Goal: Find specific page/section: Find specific page/section

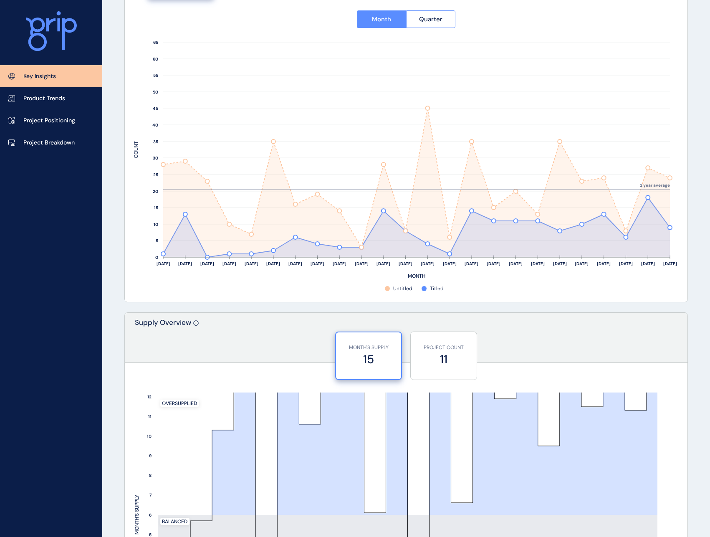
click at [698, 339] on div "KEY INSIGHTS Rockbank Precinct Save Load Report Projects ( 17 ) [DATE] 2025 < >…" at bounding box center [406, 496] width 585 height 1758
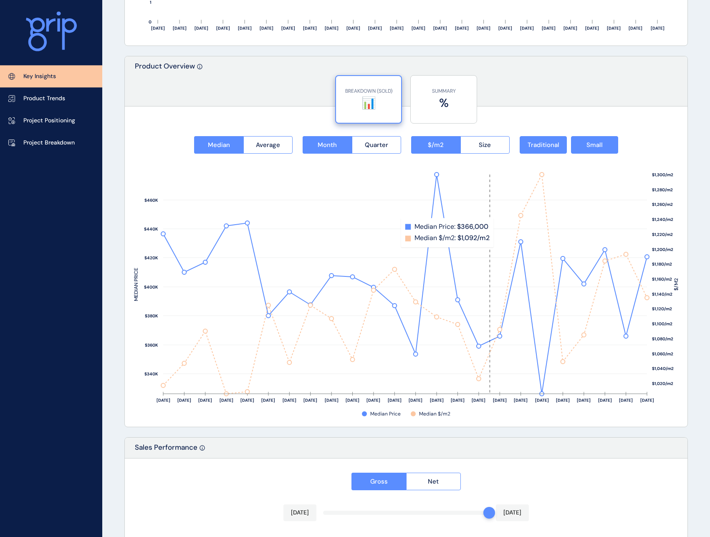
scroll to position [1065, 0]
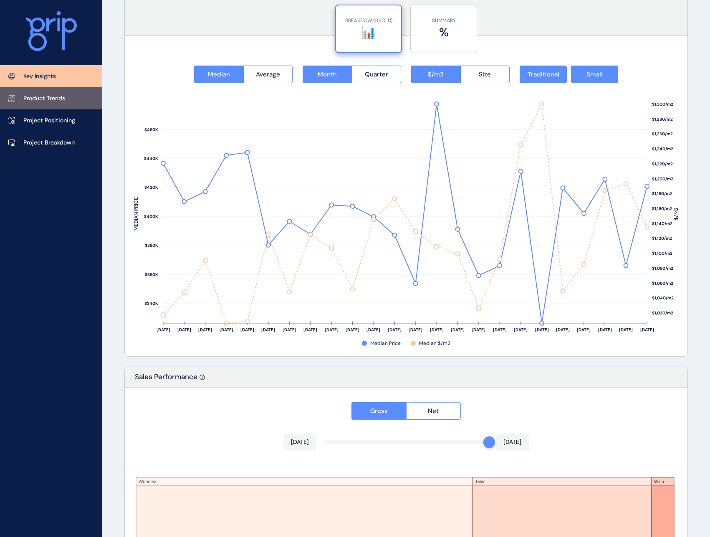
click at [76, 102] on link "Product Trends" at bounding box center [51, 98] width 102 height 22
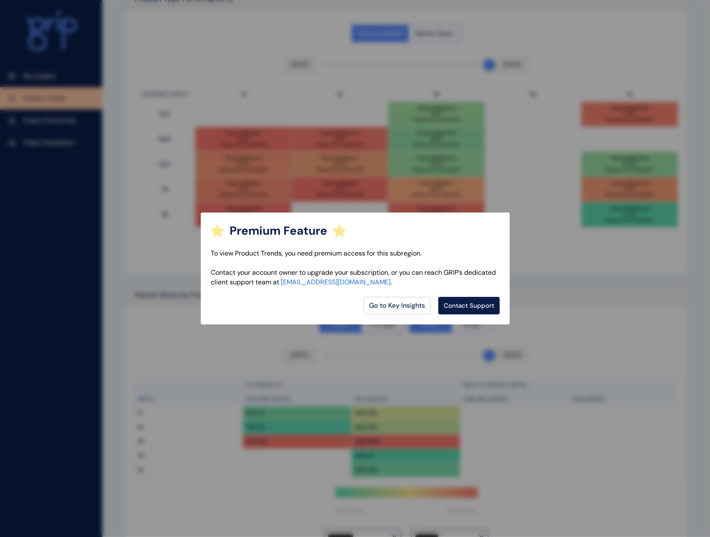
scroll to position [398, 0]
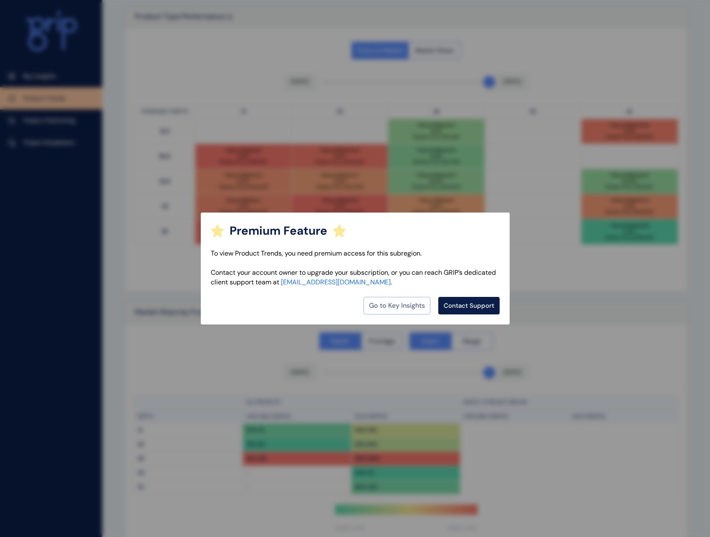
click at [413, 309] on link "Go to Key Insights" at bounding box center [397, 306] width 67 height 18
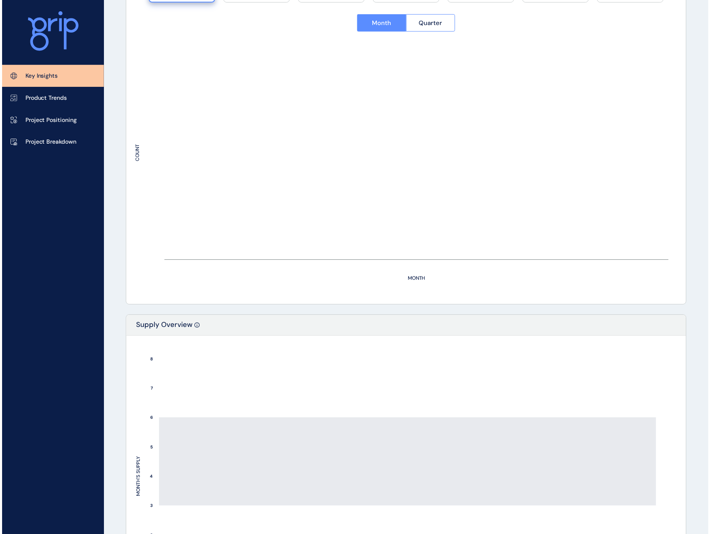
scroll to position [270, 0]
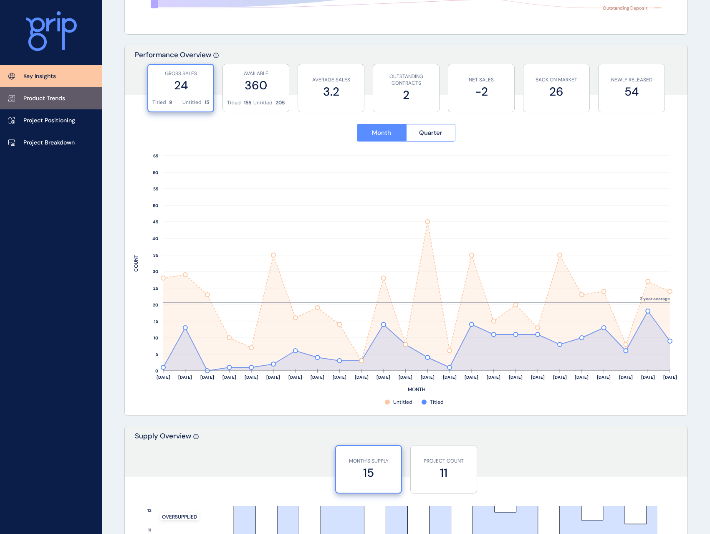
click at [60, 103] on link "Product Trends" at bounding box center [51, 98] width 102 height 22
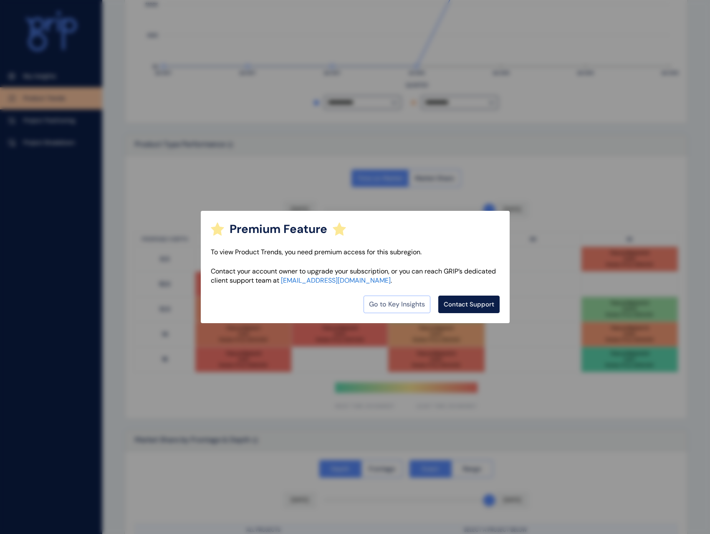
click at [412, 304] on link "Go to Key Insights" at bounding box center [397, 305] width 67 height 18
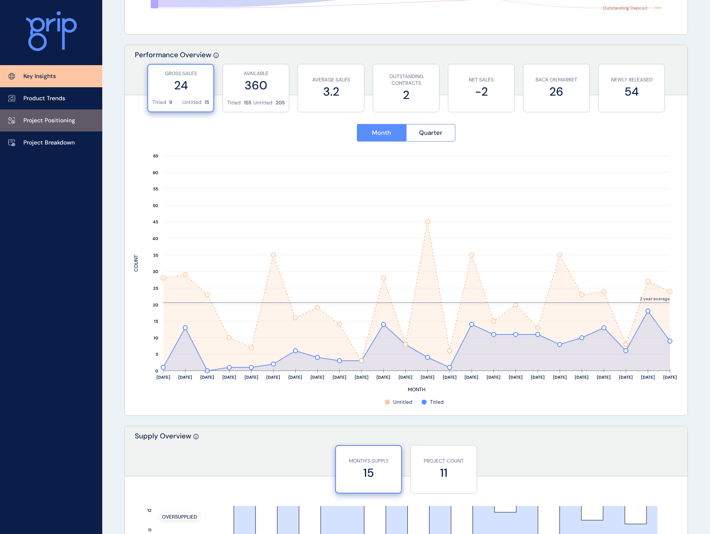
click at [47, 125] on link "Project Positioning" at bounding box center [51, 120] width 102 height 22
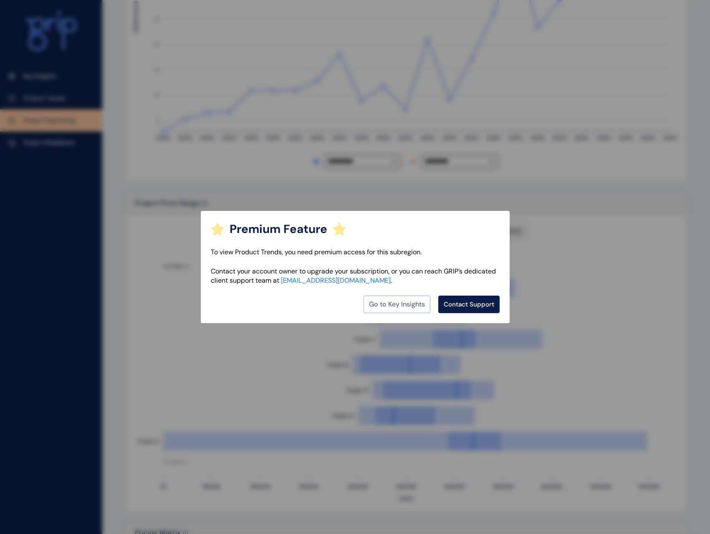
click at [390, 310] on link "Go to Key Insights" at bounding box center [397, 305] width 67 height 18
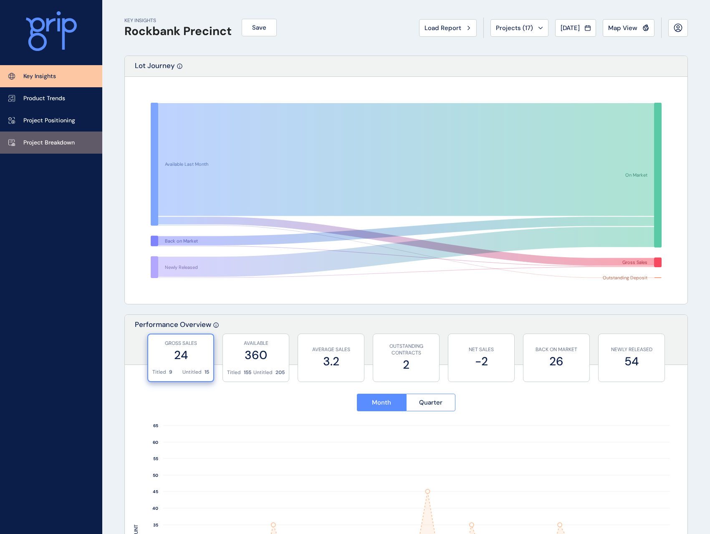
click at [51, 146] on p "Project Breakdown" at bounding box center [48, 143] width 51 height 8
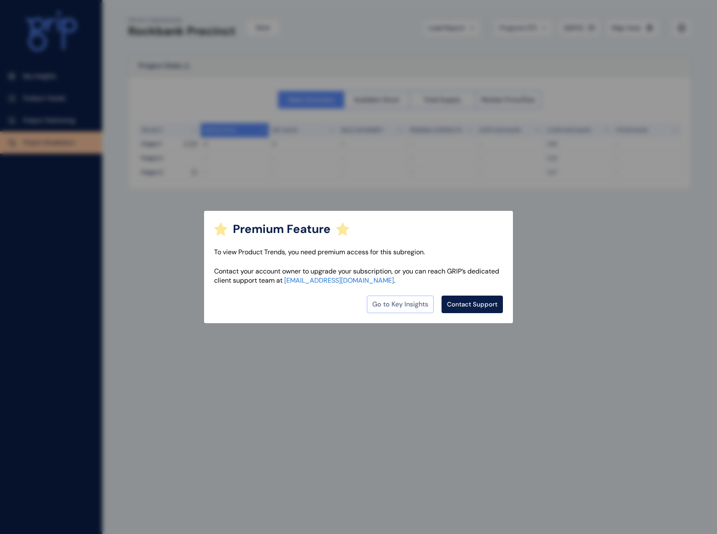
click at [407, 307] on link "Go to Key Insights" at bounding box center [400, 305] width 67 height 18
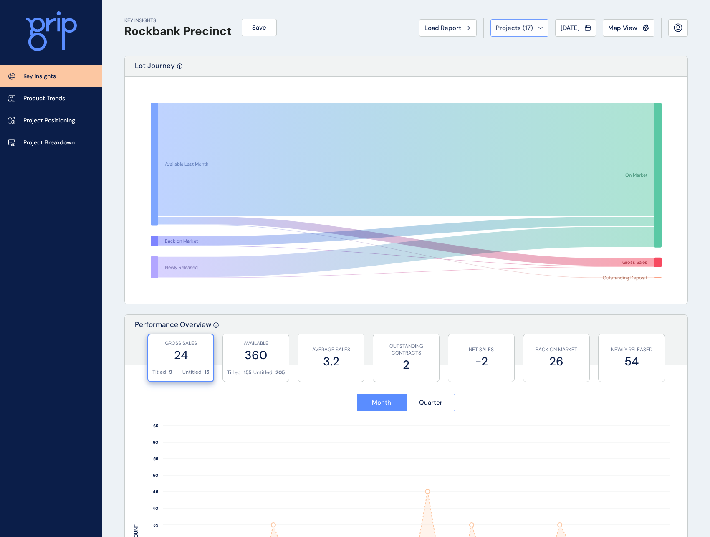
click at [534, 25] on div "Projects ( 17 )" at bounding box center [519, 28] width 47 height 8
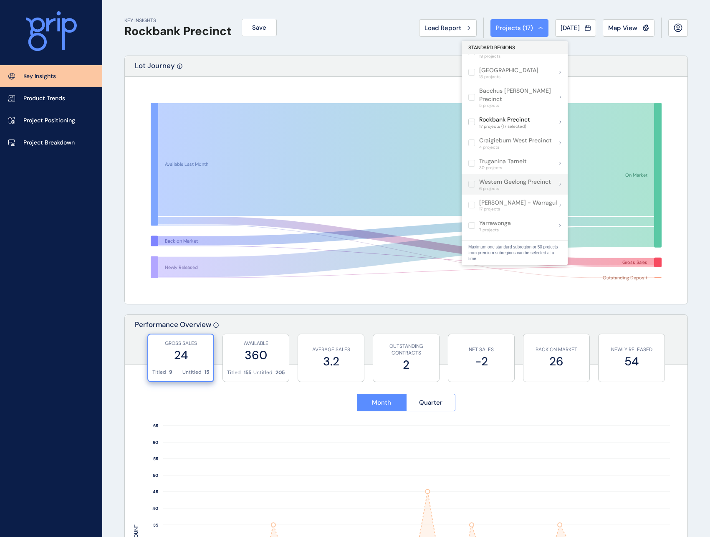
scroll to position [383, 0]
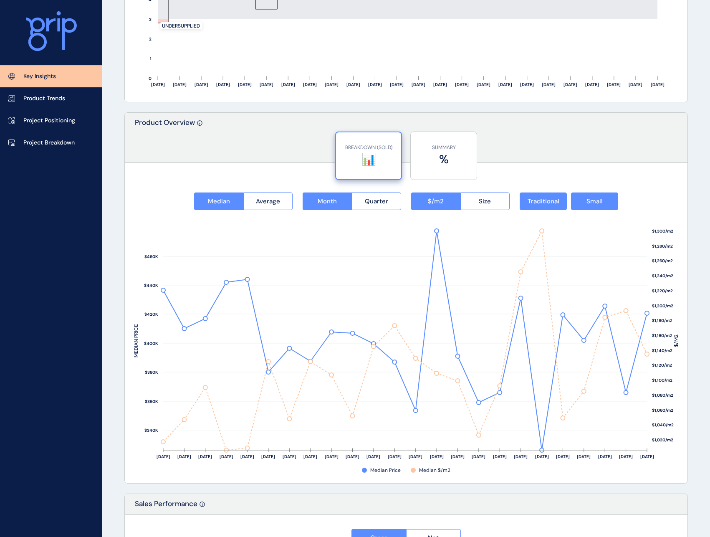
scroll to position [980, 0]
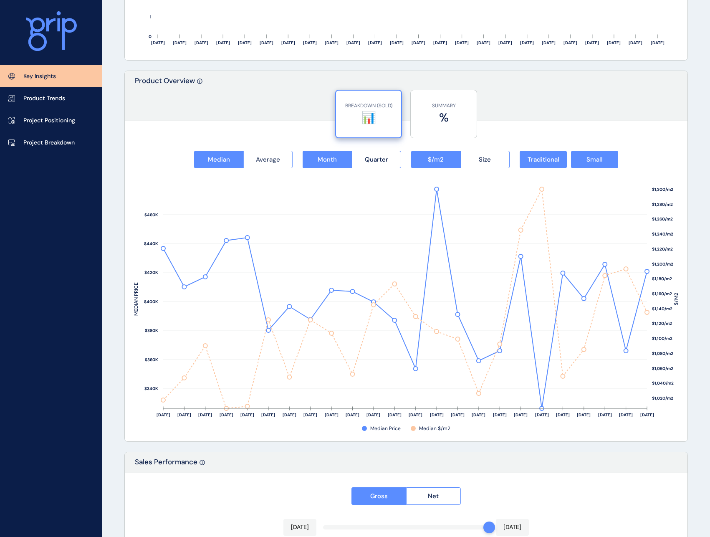
click at [257, 159] on span "Average" at bounding box center [268, 159] width 24 height 8
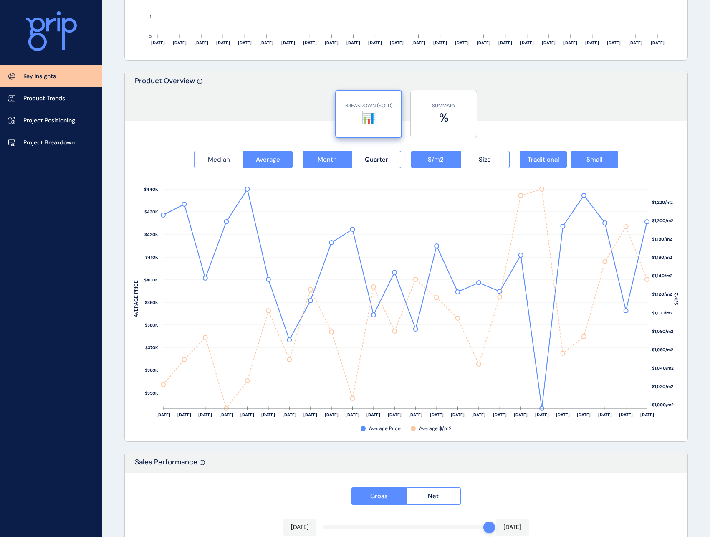
click at [218, 159] on span "Median" at bounding box center [219, 159] width 22 height 8
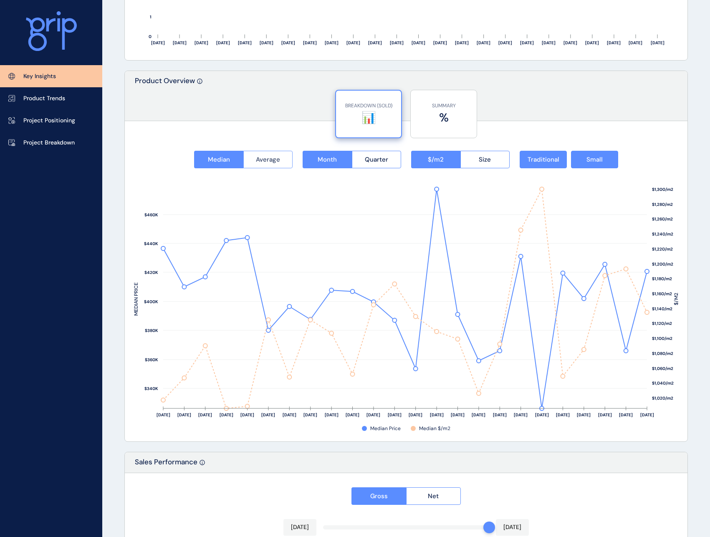
click at [275, 160] on span "Average" at bounding box center [268, 159] width 24 height 8
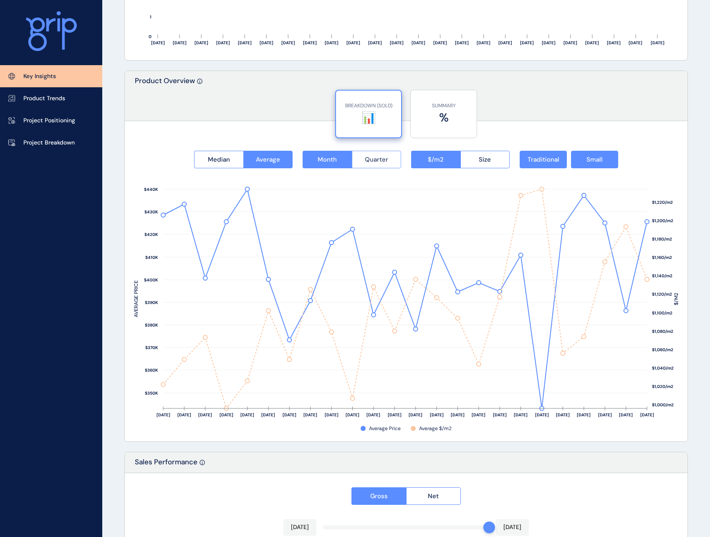
drag, startPoint x: 385, startPoint y: 160, endPoint x: 389, endPoint y: 160, distance: 4.6
click at [385, 160] on span "Quarter" at bounding box center [376, 159] width 23 height 8
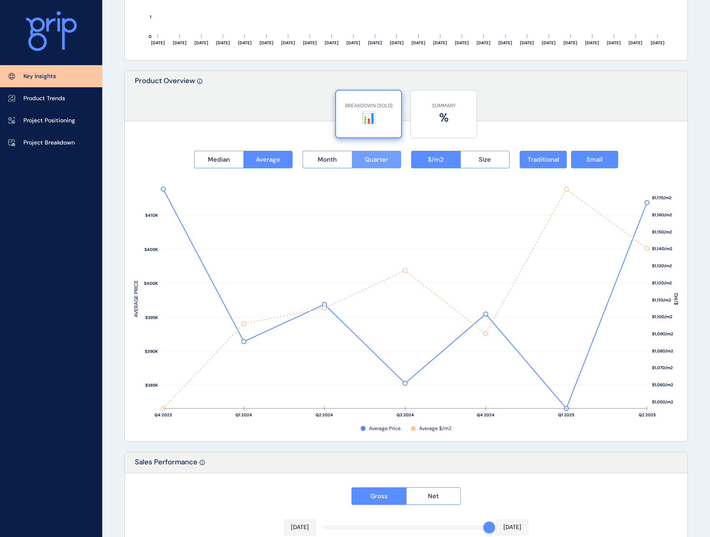
click at [341, 161] on button "Month" at bounding box center [327, 160] width 49 height 18
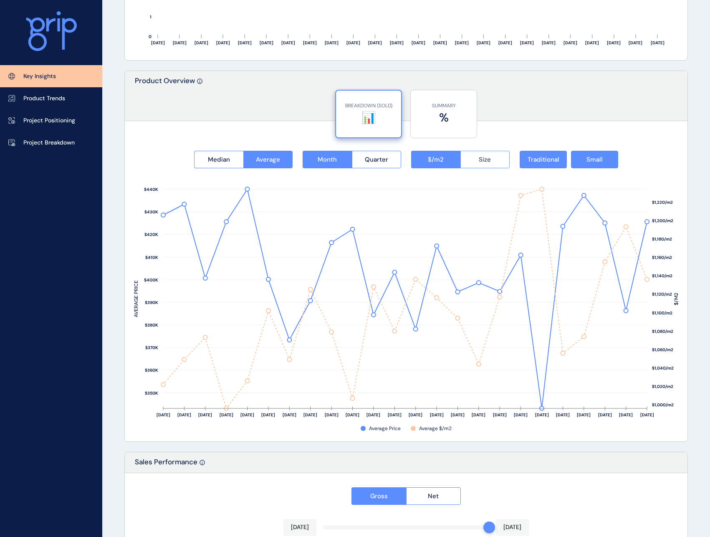
click at [486, 162] on span "Size" at bounding box center [485, 159] width 12 height 8
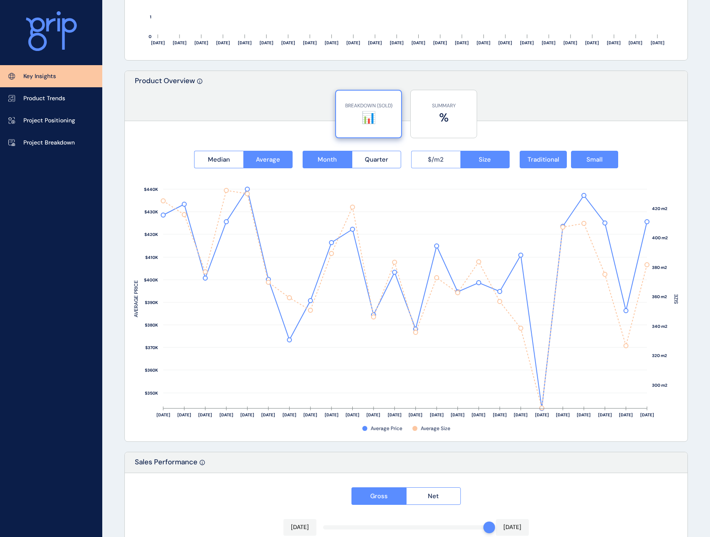
click at [442, 160] on span "$/m2" at bounding box center [436, 159] width 16 height 8
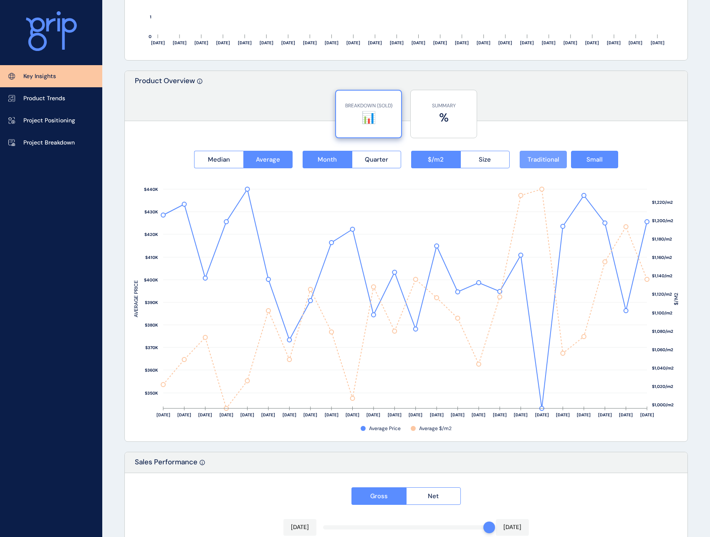
click at [558, 157] on span "Traditional" at bounding box center [544, 159] width 32 height 8
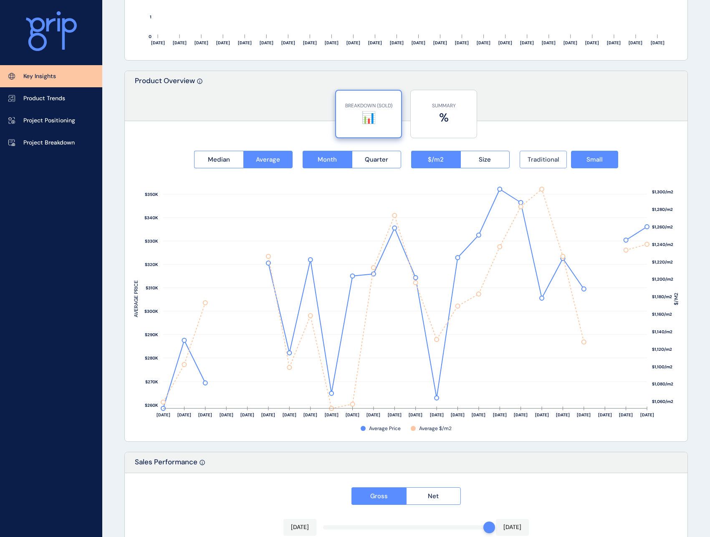
click at [558, 160] on span "Traditional" at bounding box center [544, 159] width 32 height 8
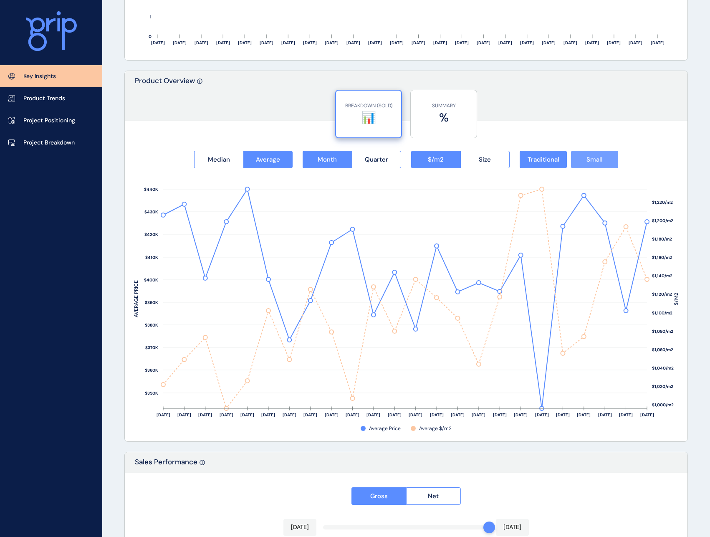
click at [605, 160] on button "Small" at bounding box center [594, 160] width 47 height 18
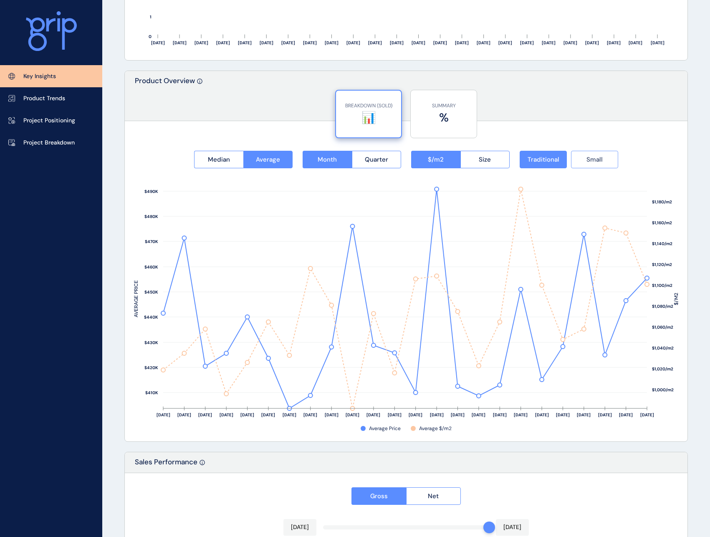
click at [606, 159] on button "Small" at bounding box center [594, 160] width 47 height 18
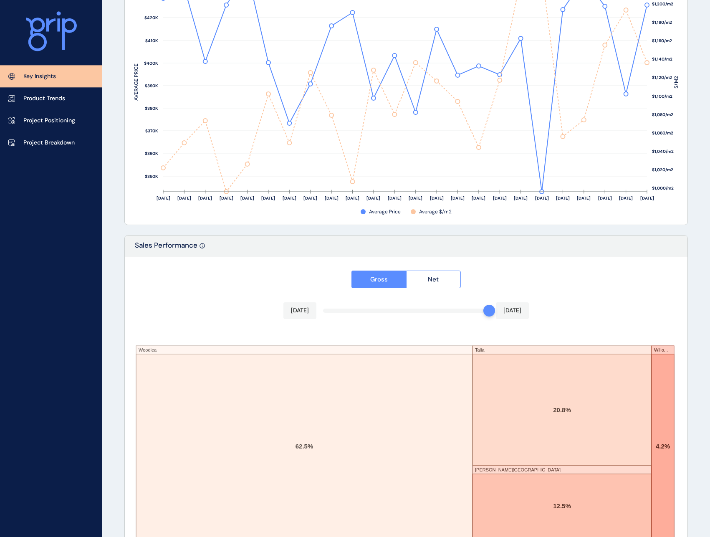
scroll to position [1221, 0]
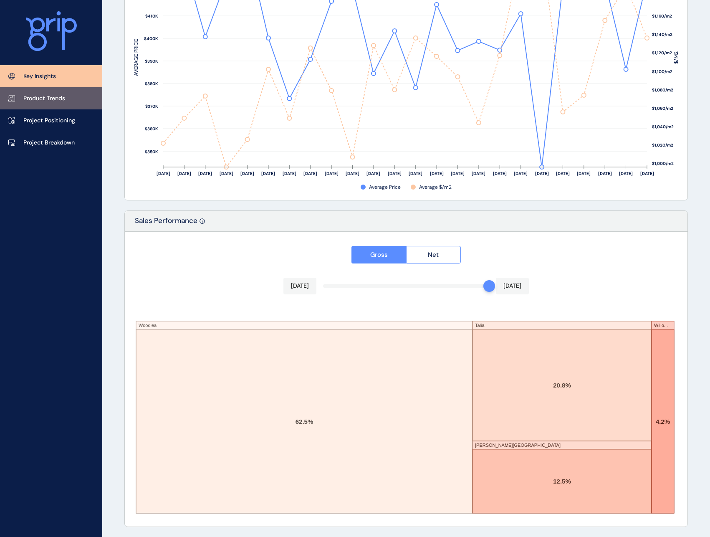
click at [16, 102] on link "Product Trends" at bounding box center [51, 98] width 102 height 22
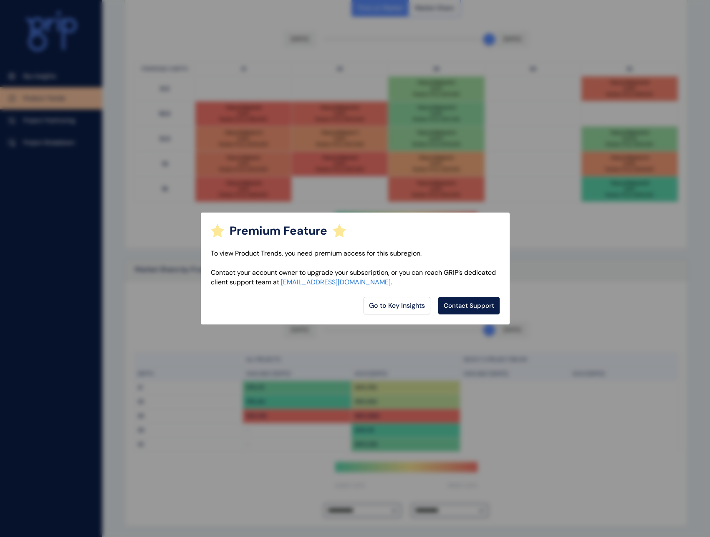
scroll to position [440, 0]
click at [454, 349] on div "Premium Feature To view Product Trends, you need premium access for this subreg…" at bounding box center [355, 268] width 710 height 537
click at [415, 303] on link "Go to Key Insights" at bounding box center [397, 306] width 67 height 18
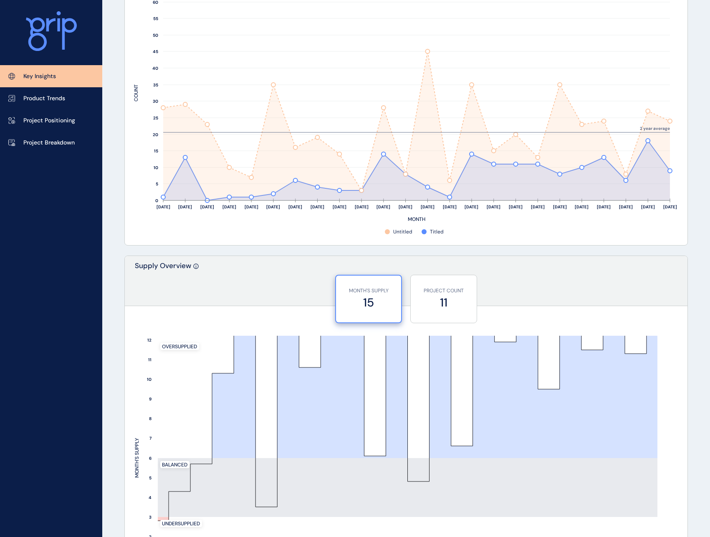
click at [30, 73] on p "Key Insights" at bounding box center [39, 76] width 33 height 8
click at [46, 101] on p "Product Trends" at bounding box center [44, 98] width 42 height 8
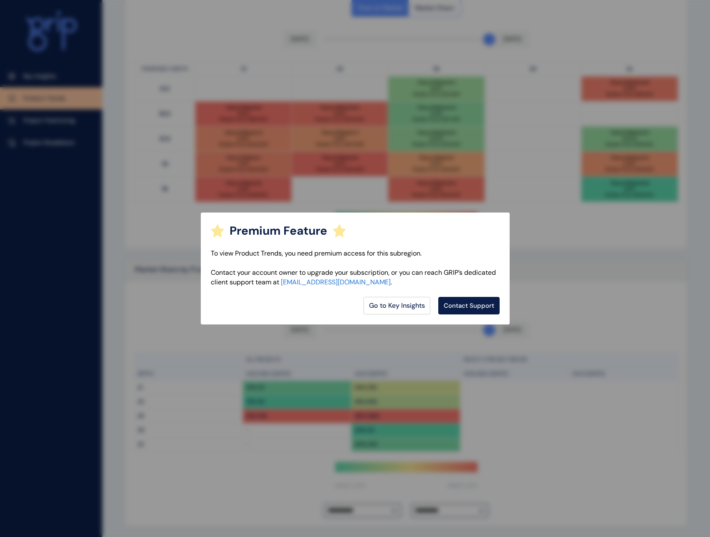
click at [702, 169] on div "Premium Feature To view Product Trends, you need premium access for this subreg…" at bounding box center [355, 268] width 710 height 537
click at [476, 306] on link "Contact Support" at bounding box center [469, 306] width 61 height 18
click at [401, 308] on link "Go to Key Insights" at bounding box center [397, 306] width 67 height 18
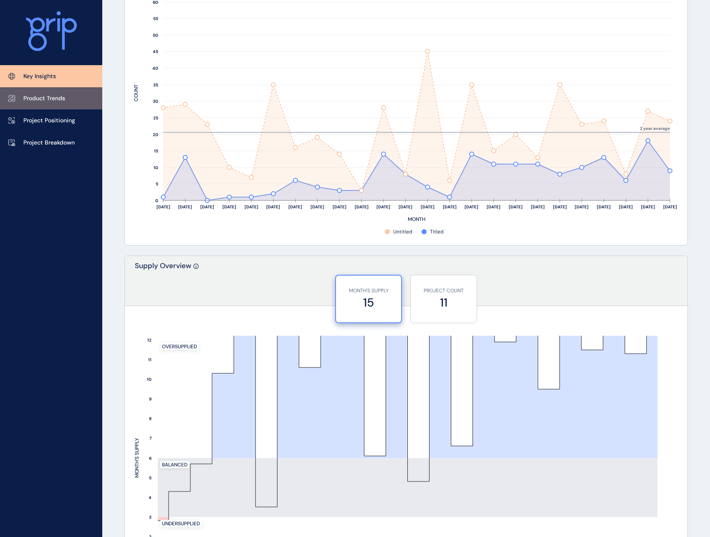
click at [43, 103] on link "Product Trends" at bounding box center [51, 98] width 102 height 22
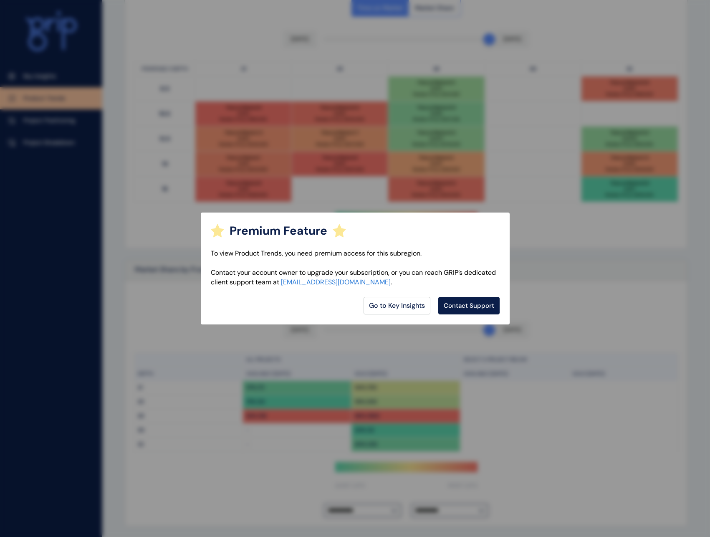
click at [124, 262] on div "Premium Feature To view Product Trends, you need premium access for this subreg…" at bounding box center [355, 268] width 710 height 537
click at [395, 312] on link "Go to Key Insights" at bounding box center [397, 306] width 67 height 18
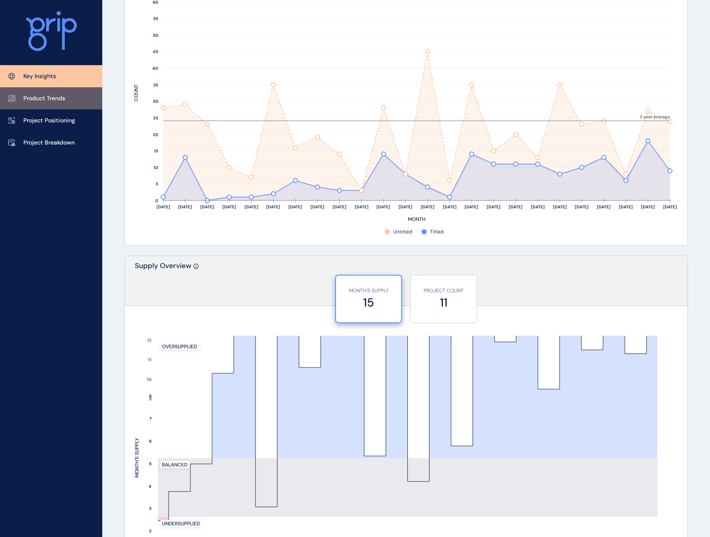
click at [46, 100] on p "Product Trends" at bounding box center [44, 98] width 42 height 8
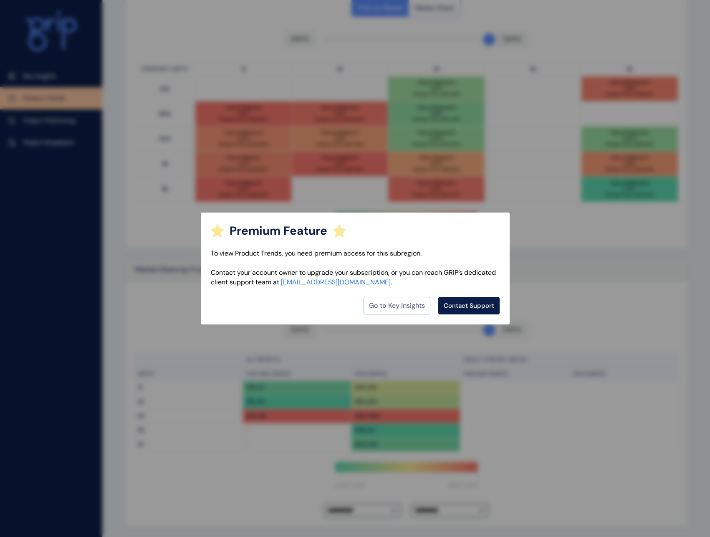
click at [412, 306] on link "Go to Key Insights" at bounding box center [397, 306] width 67 height 18
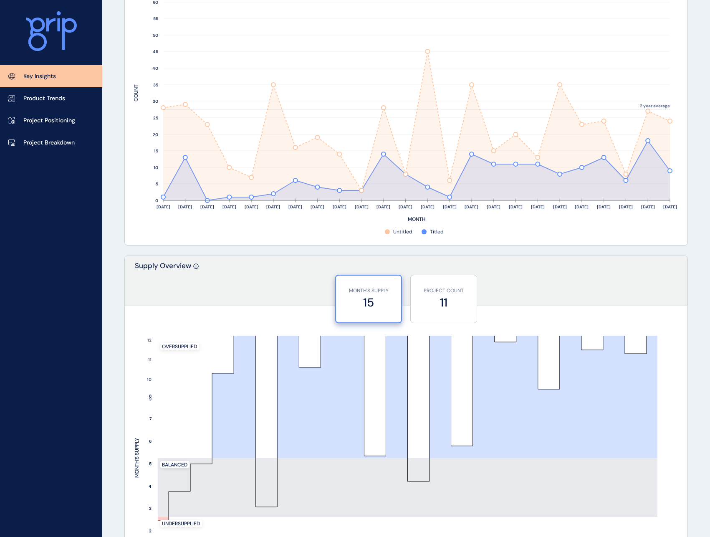
click at [40, 76] on p "Key Insights" at bounding box center [39, 76] width 33 height 8
click at [44, 94] on link "Product Trends" at bounding box center [51, 98] width 102 height 22
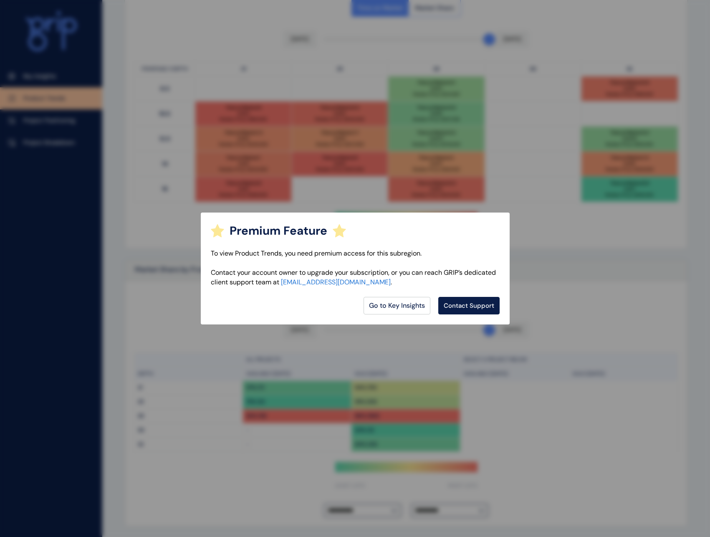
click at [408, 313] on link "Go to Key Insights" at bounding box center [397, 306] width 67 height 18
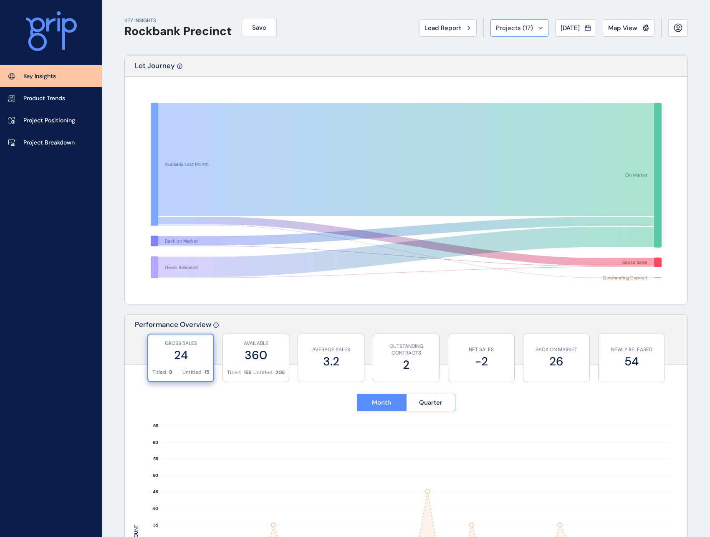
click at [539, 28] on button "Projects ( 17 )" at bounding box center [520, 28] width 58 height 18
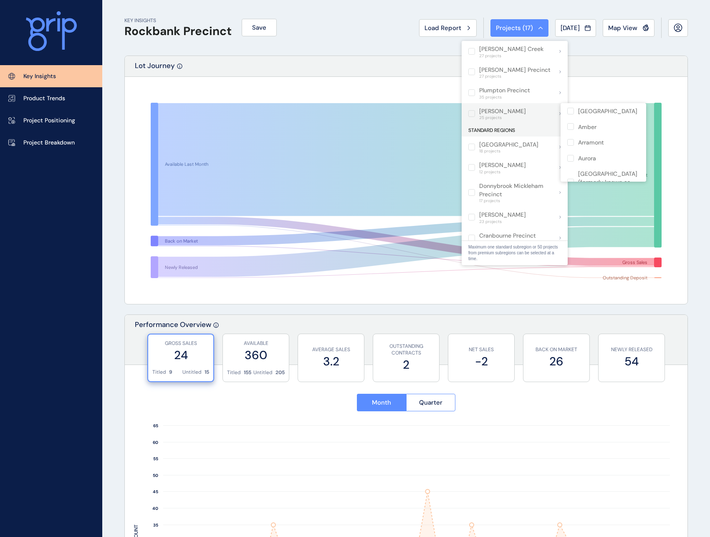
click at [474, 114] on label at bounding box center [472, 113] width 7 height 7
click at [470, 116] on label at bounding box center [472, 113] width 7 height 7
drag, startPoint x: 571, startPoint y: 155, endPoint x: 593, endPoint y: 155, distance: 21.3
click at [572, 159] on label at bounding box center [571, 162] width 7 height 7
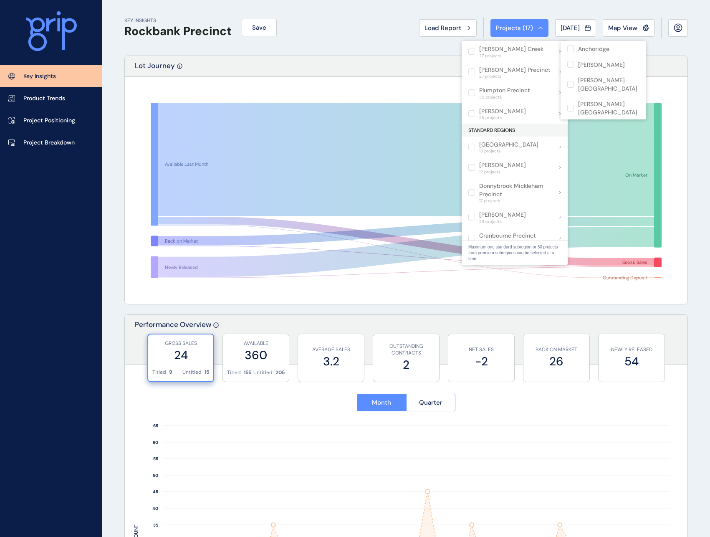
click at [359, 53] on div "KEY INSIGHTS Rockbank Precinct Save Load Report Projects ( 17 ) [DATE] 2025 < >…" at bounding box center [406, 28] width 564 height 56
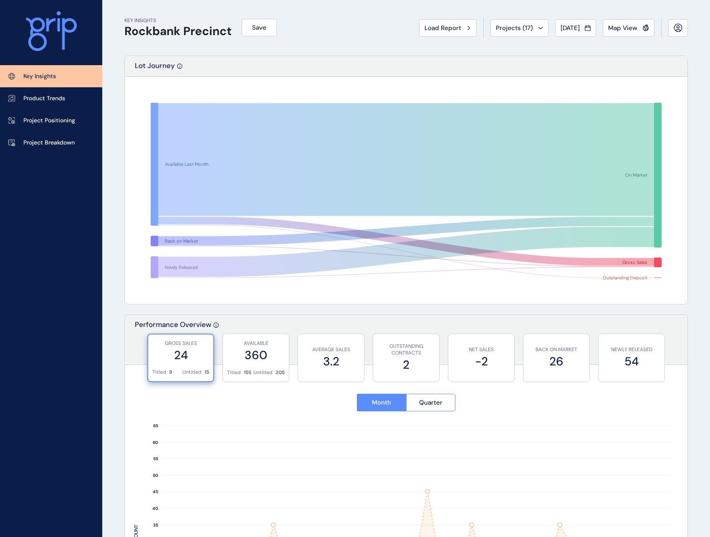
click at [63, 77] on link "Key Insights" at bounding box center [51, 76] width 102 height 22
click at [635, 27] on span "Map View" at bounding box center [622, 28] width 29 height 8
